Goal: Find specific page/section: Find specific page/section

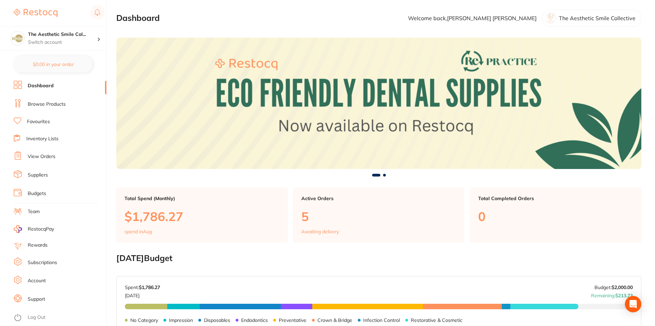
click at [40, 158] on link "View Orders" at bounding box center [42, 156] width 28 height 7
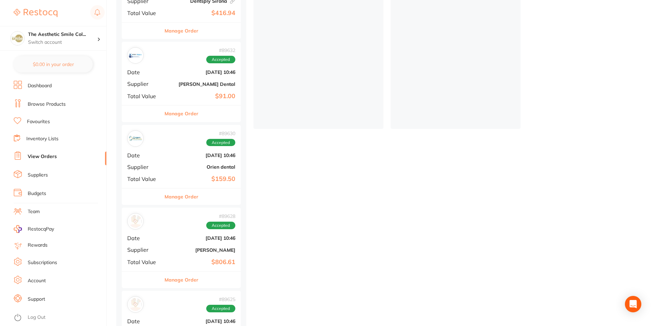
scroll to position [192, 0]
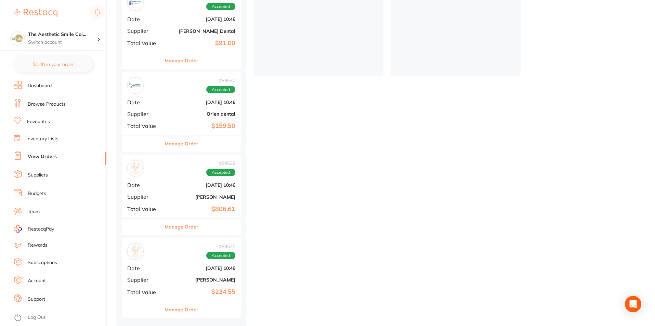
click at [220, 258] on div "# 89625 Accepted Date [DATE] 10:46 Supplier [PERSON_NAME] Total Value $234.55" at bounding box center [181, 269] width 119 height 63
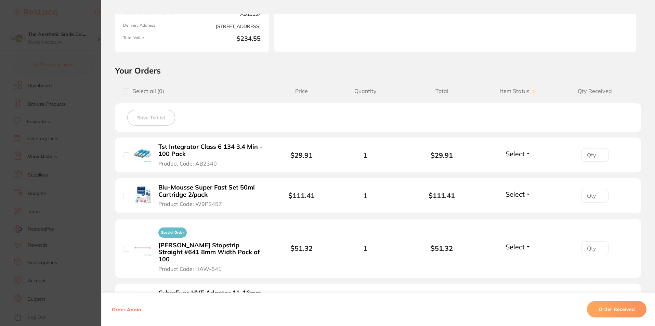
scroll to position [205, 0]
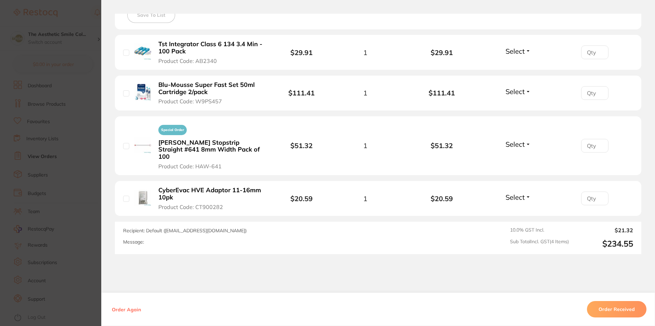
drag, startPoint x: 166, startPoint y: 184, endPoint x: 215, endPoint y: 179, distance: 49.5
click at [214, 187] on b "CyberEvac HVE Adaptor 11-16mm 10pk" at bounding box center [211, 194] width 106 height 14
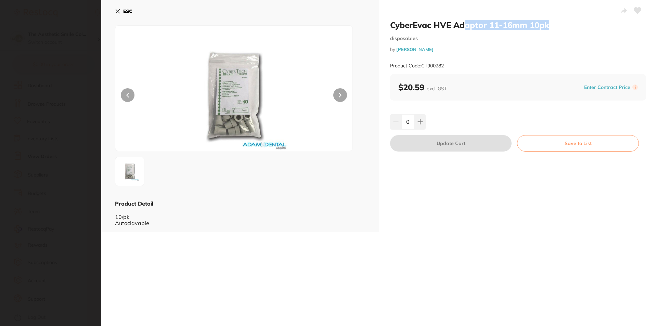
scroll to position [0, 0]
drag, startPoint x: 513, startPoint y: 28, endPoint x: 390, endPoint y: 26, distance: 123.1
click at [390, 26] on h2 "CyberEvac HVE Adaptor 11-16mm 10pk" at bounding box center [518, 25] width 256 height 10
click at [119, 11] on icon at bounding box center [117, 11] width 5 height 5
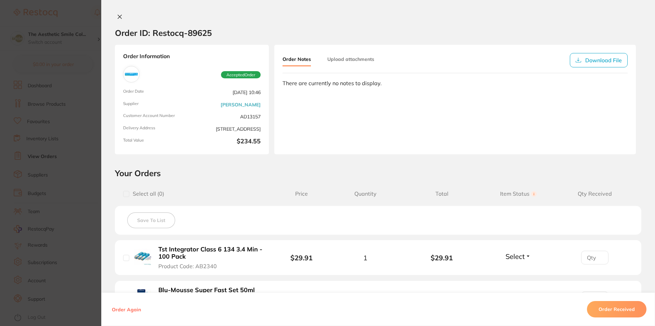
click at [84, 26] on section "Order ID: Restocq- 89625 Order Information Accepted Order Order Date [DATE] 10:…" at bounding box center [327, 163] width 655 height 326
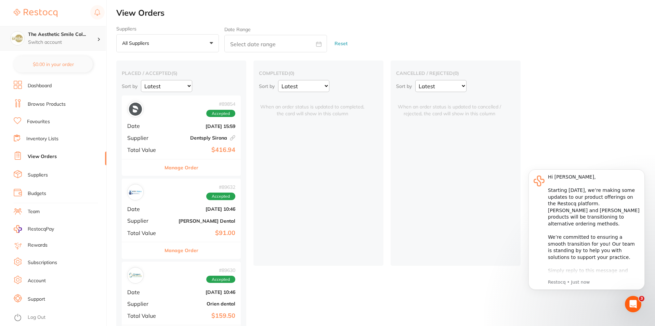
click at [54, 40] on p "Switch account" at bounding box center [62, 42] width 69 height 7
click at [44, 101] on link "Browse Products" at bounding box center [47, 104] width 38 height 7
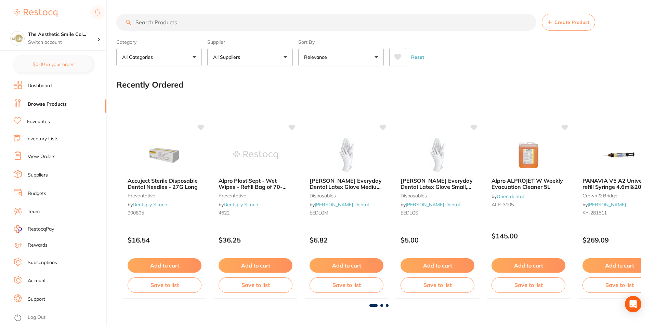
drag, startPoint x: 172, startPoint y: 24, endPoint x: 150, endPoint y: 21, distance: 22.1
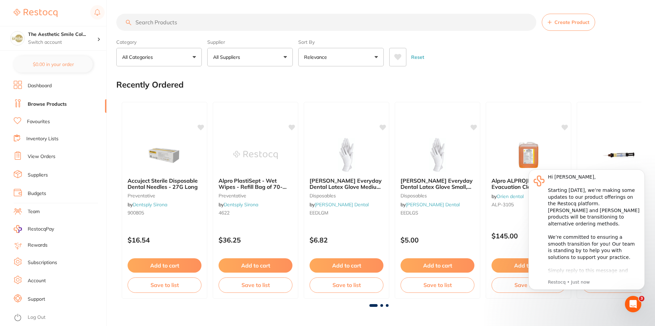
paste input "CyberEvac HVE Adaptor 11-16mm 10pk"
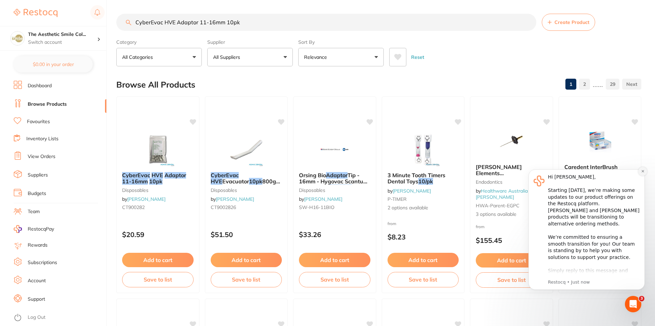
click at [640, 171] on button "Dismiss notification" at bounding box center [642, 171] width 9 height 9
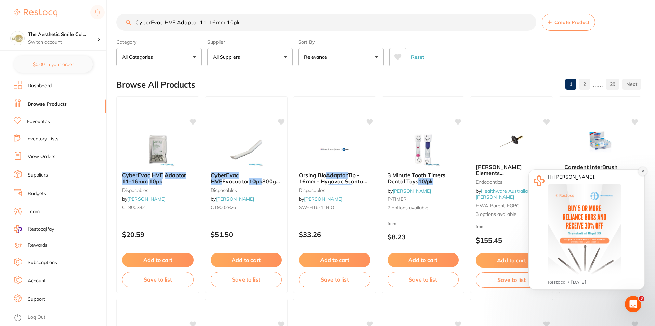
click at [640, 172] on button "Dismiss notification" at bounding box center [642, 171] width 9 height 9
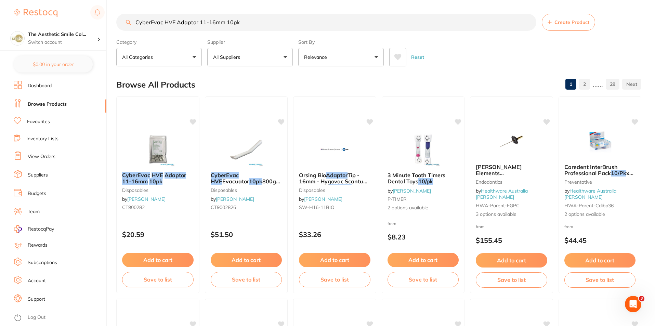
drag, startPoint x: 164, startPoint y: 22, endPoint x: 134, endPoint y: 22, distance: 30.8
click at [134, 22] on input "CyberEvac HVE Adaptor 11-16mm 10pk" at bounding box center [326, 22] width 420 height 17
type input "HVE Adaptor 11-16mm 10pk"
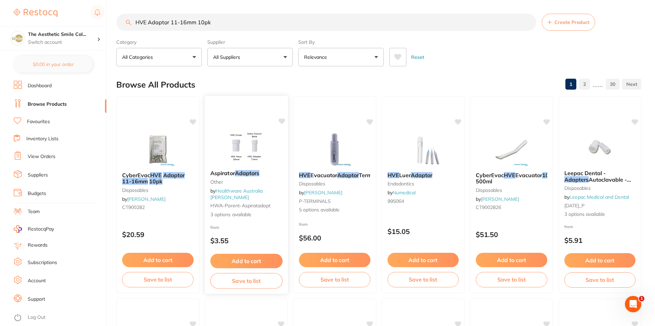
click at [250, 192] on link "Healthware Australia [PERSON_NAME]" at bounding box center [236, 194] width 53 height 13
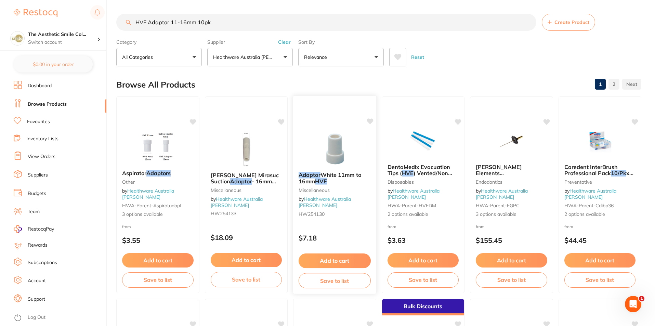
click at [340, 176] on span "White 11mm to 16mm" at bounding box center [330, 177] width 63 height 13
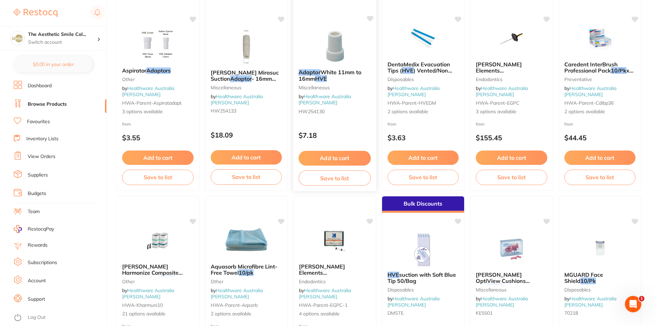
scroll to position [34, 0]
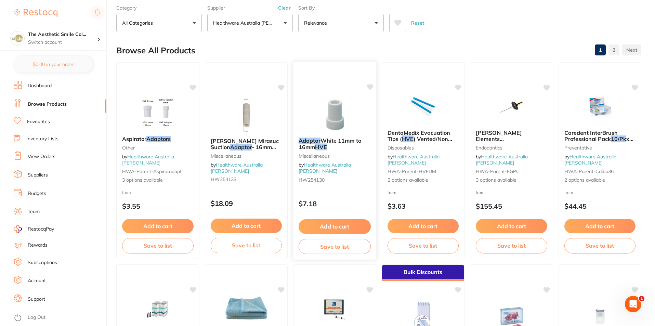
click at [333, 188] on div "Adaptor White 11mm to 16mm HVE Miscellaneous by Healthware Australia [PERSON_NA…" at bounding box center [335, 160] width 84 height 199
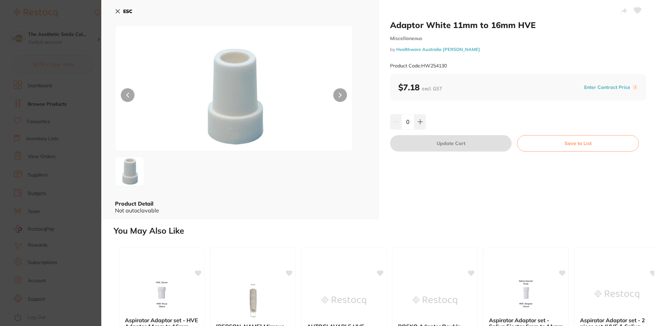
click at [339, 95] on icon at bounding box center [340, 95] width 3 height 5
click at [423, 49] on link "Healthware Australia [PERSON_NAME]" at bounding box center [438, 49] width 84 height 5
